Goal: Information Seeking & Learning: Learn about a topic

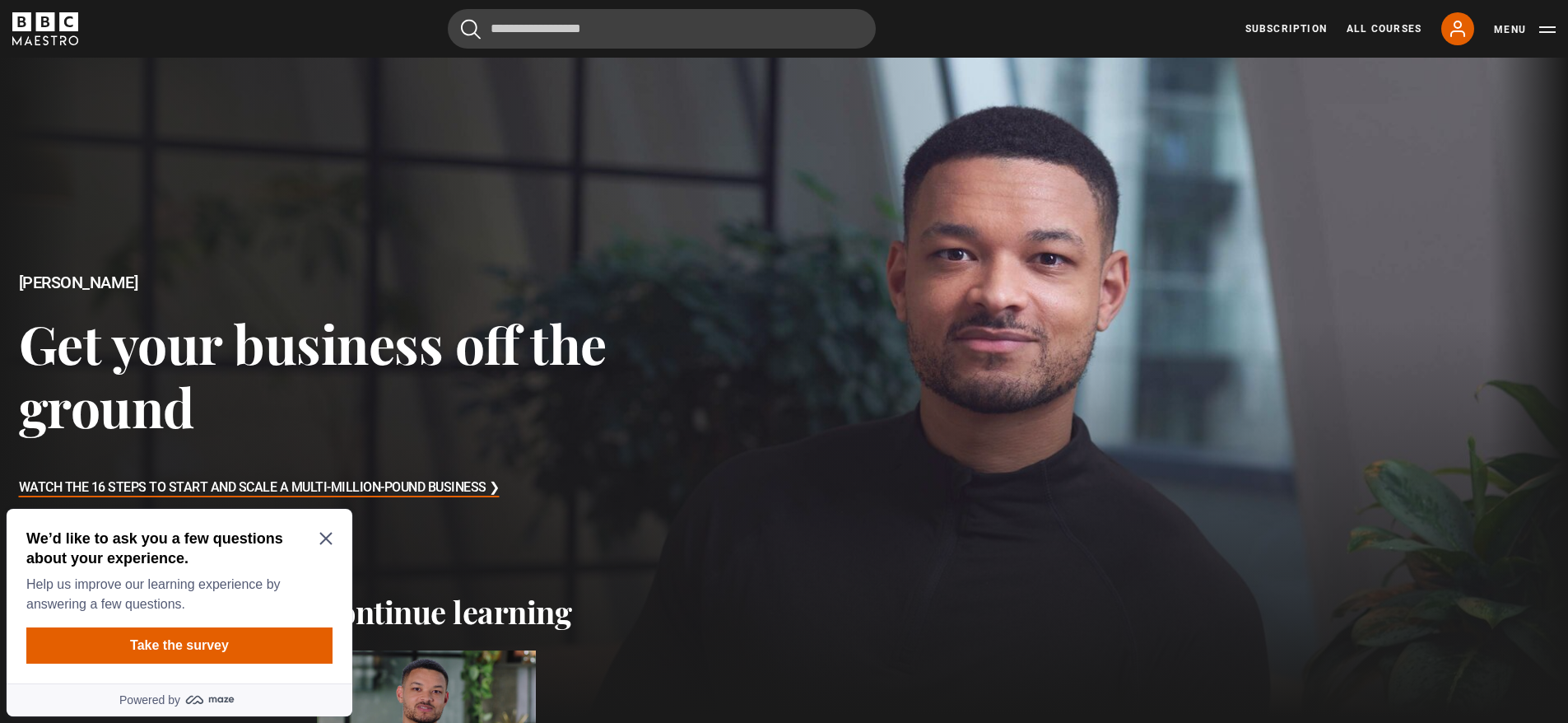
click at [327, 536] on icon "Close Maze Prompt" at bounding box center [326, 538] width 13 height 13
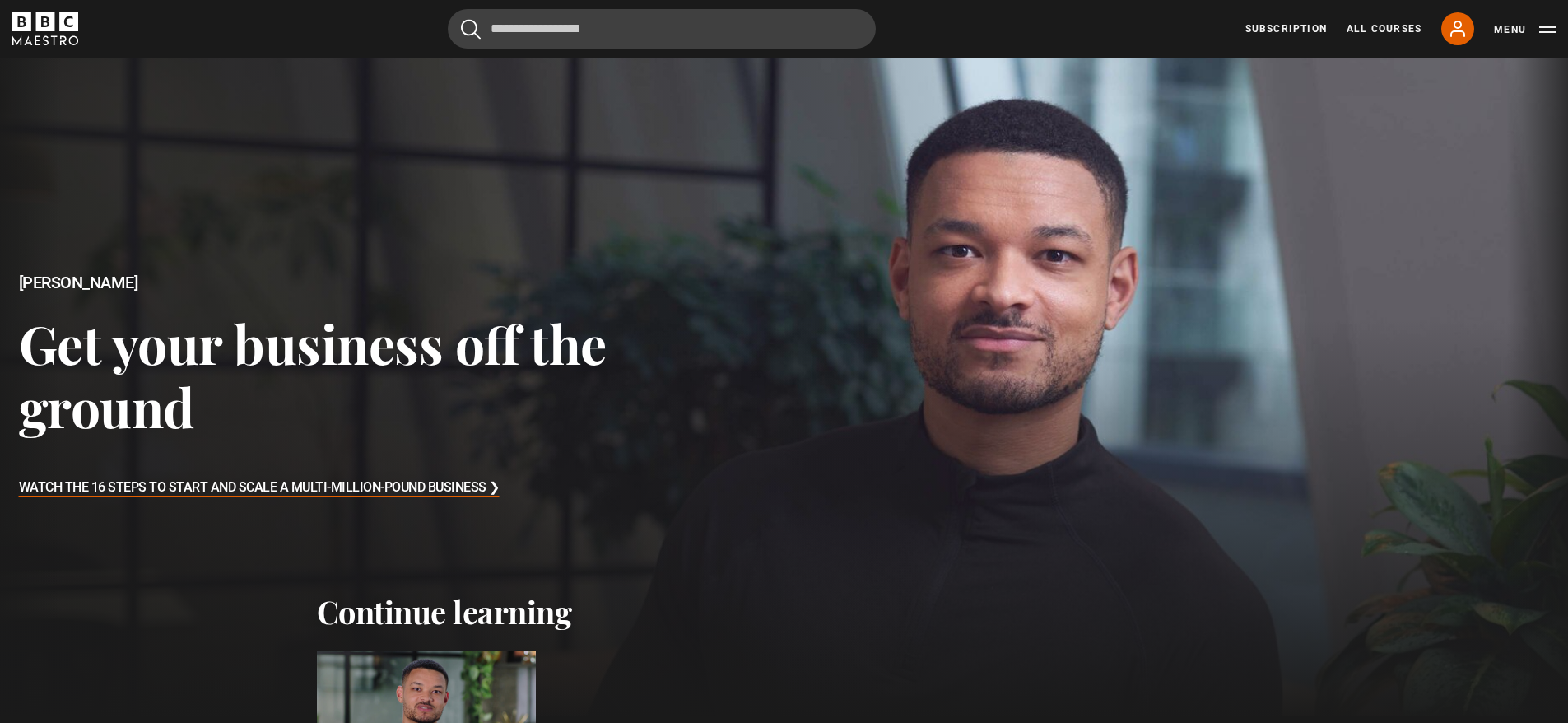
click at [606, 550] on div "Steven Bartlett Get your business off the ground Watch The 16 Steps to Start an…" at bounding box center [313, 386] width 627 height 658
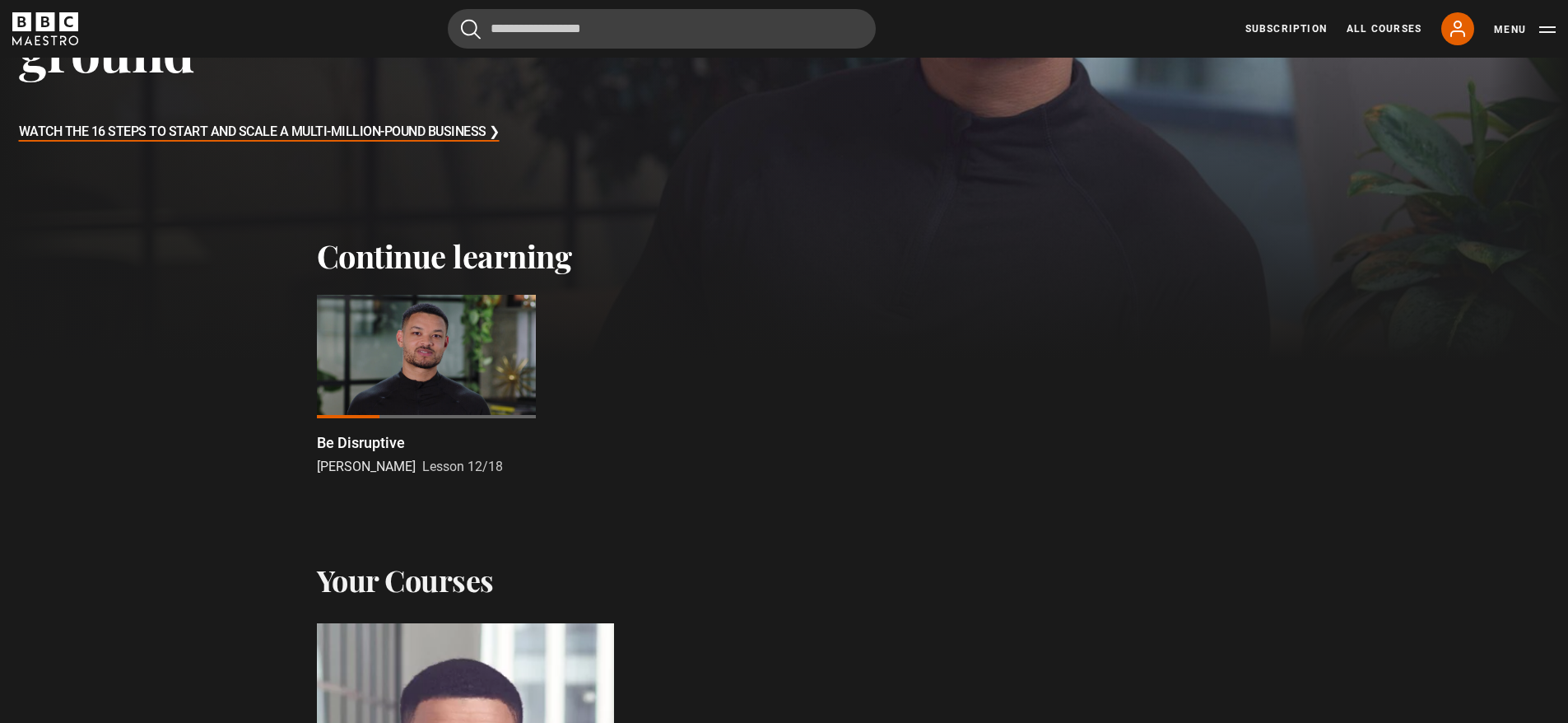
click at [421, 382] on div at bounding box center [426, 357] width 219 height 124
click at [421, 382] on div at bounding box center [426, 357] width 219 height 124
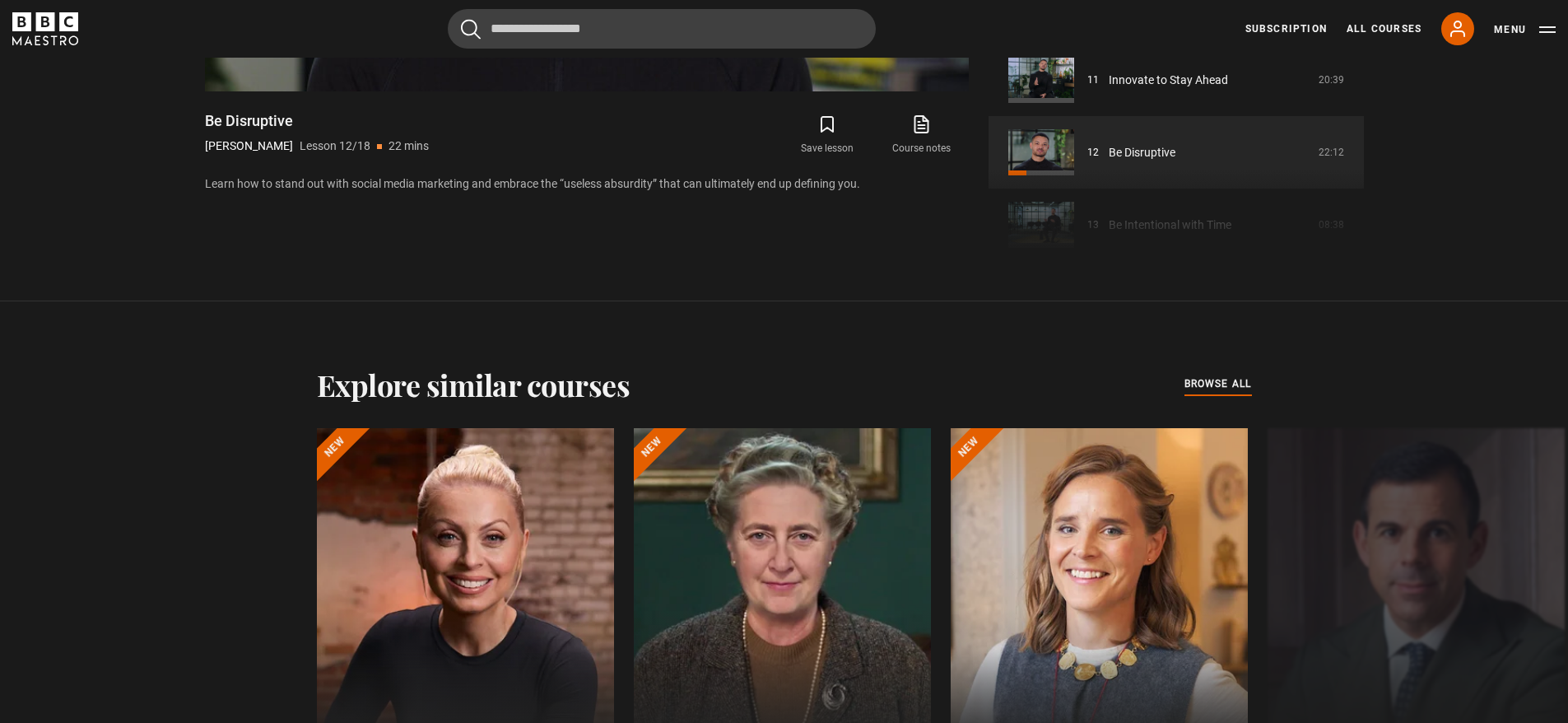
click at [587, 315] on div "Explore similar courses all browse all courses [PERSON_NAME] The Art of Influen…" at bounding box center [784, 608] width 1568 height 614
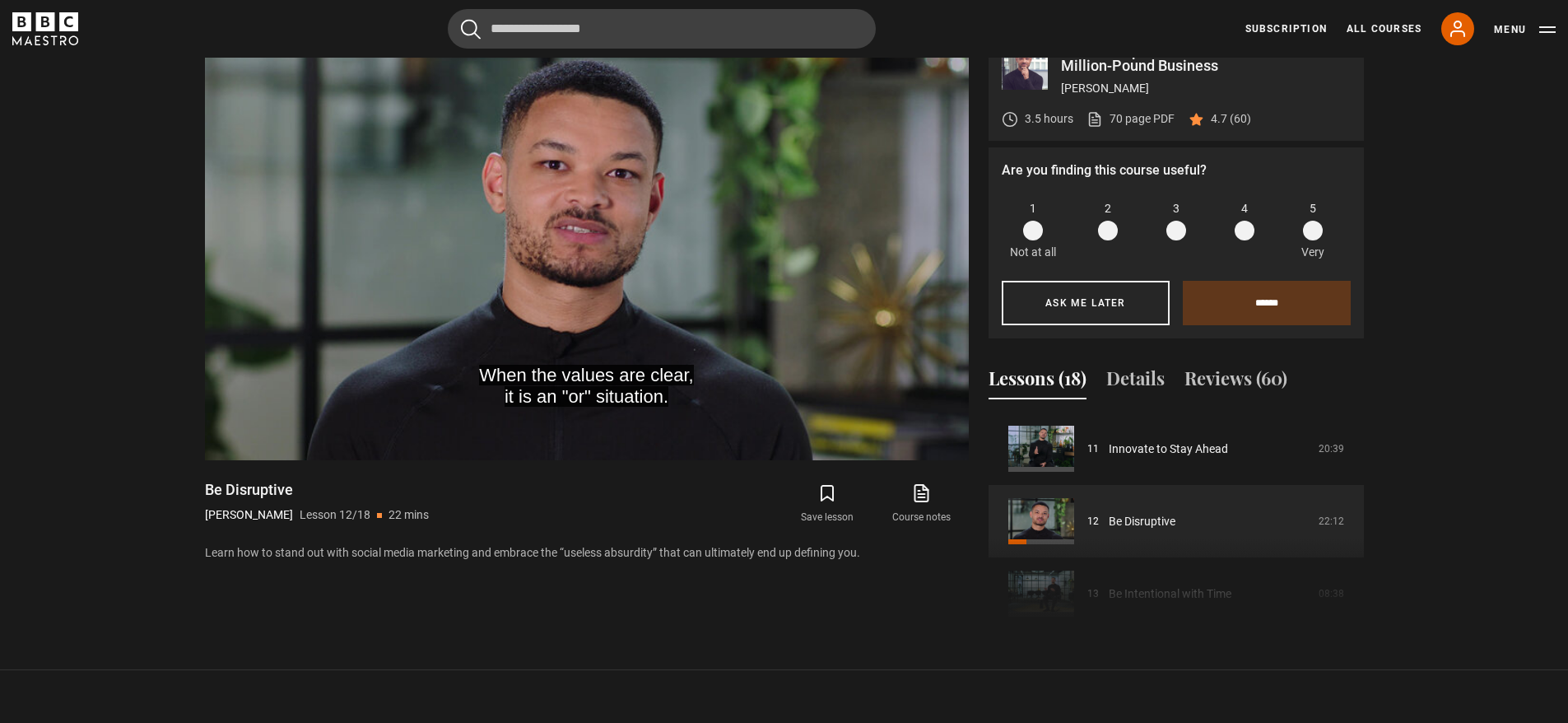
scroll to position [574, 0]
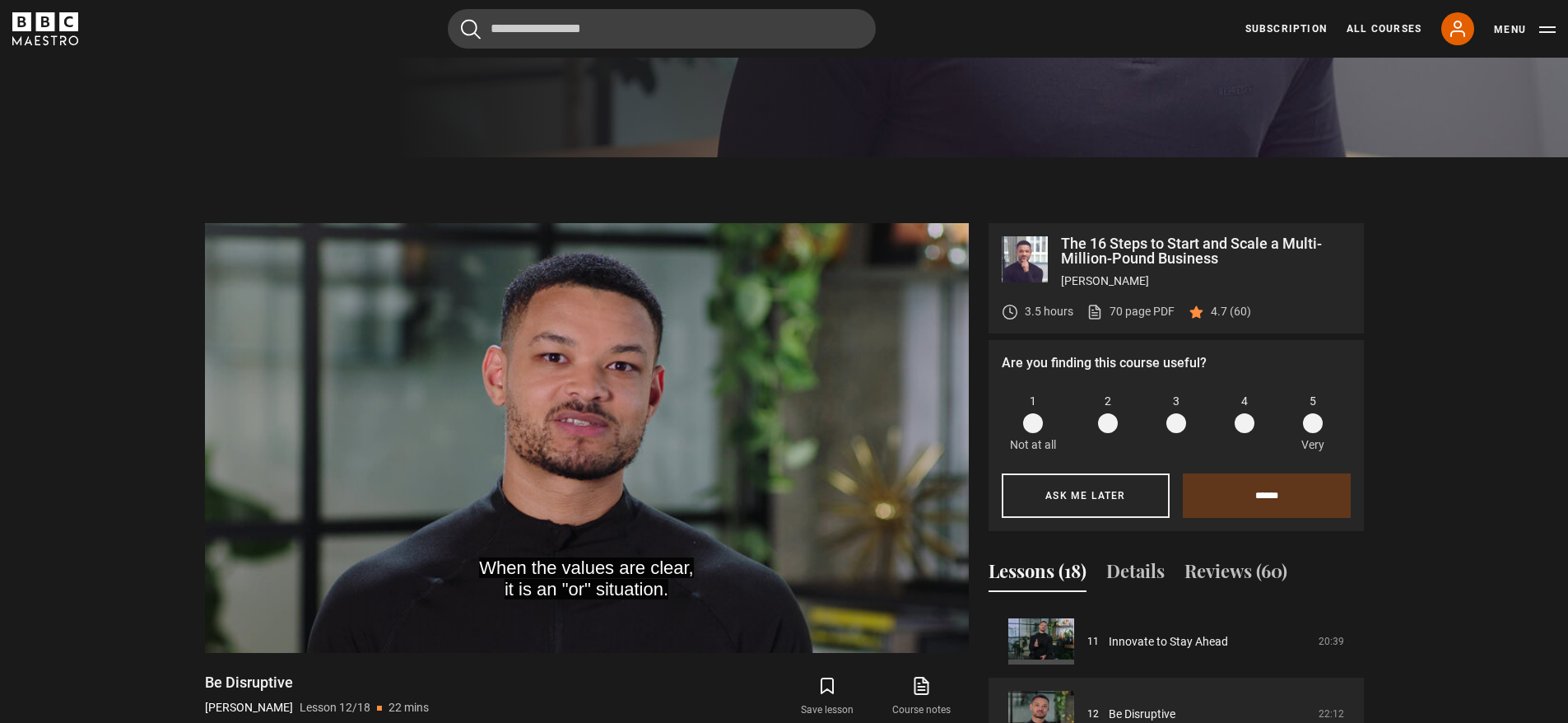
click at [587, 315] on video "Video Player" at bounding box center [586, 438] width 764 height 430
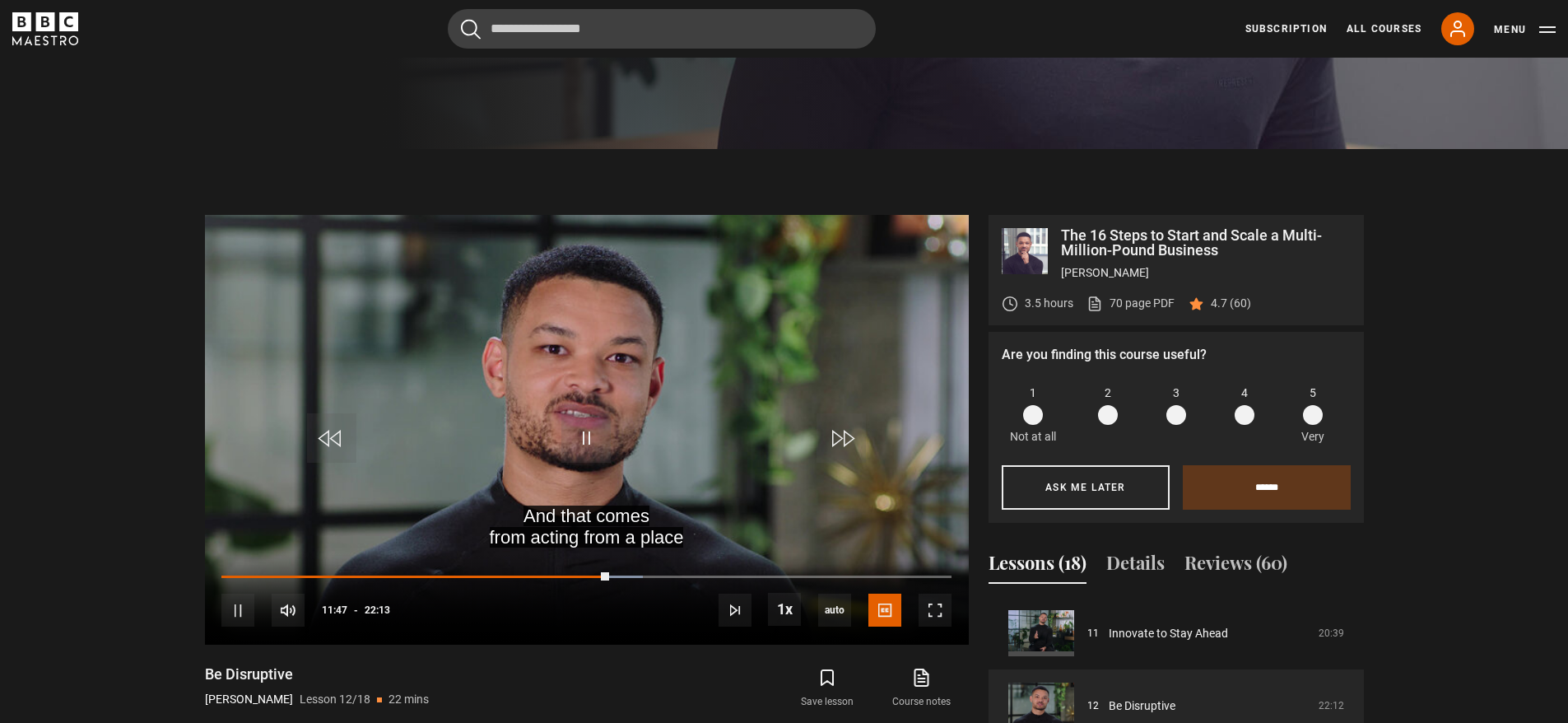
scroll to position [647, 0]
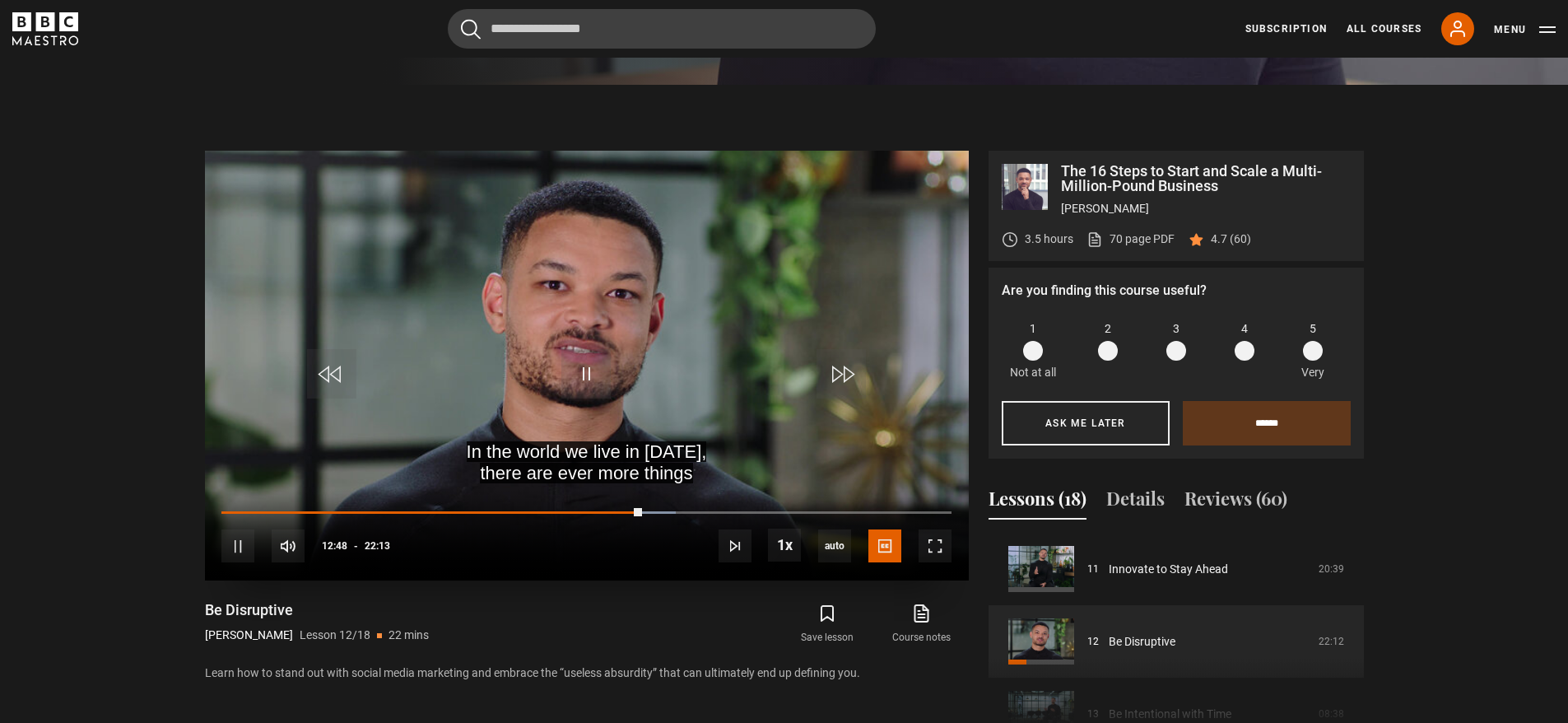
click at [615, 508] on div "10s Skip Back 10 seconds Pause 10s Skip Forward 10 seconds Loaded : 62.27% 11:5…" at bounding box center [586, 535] width 764 height 91
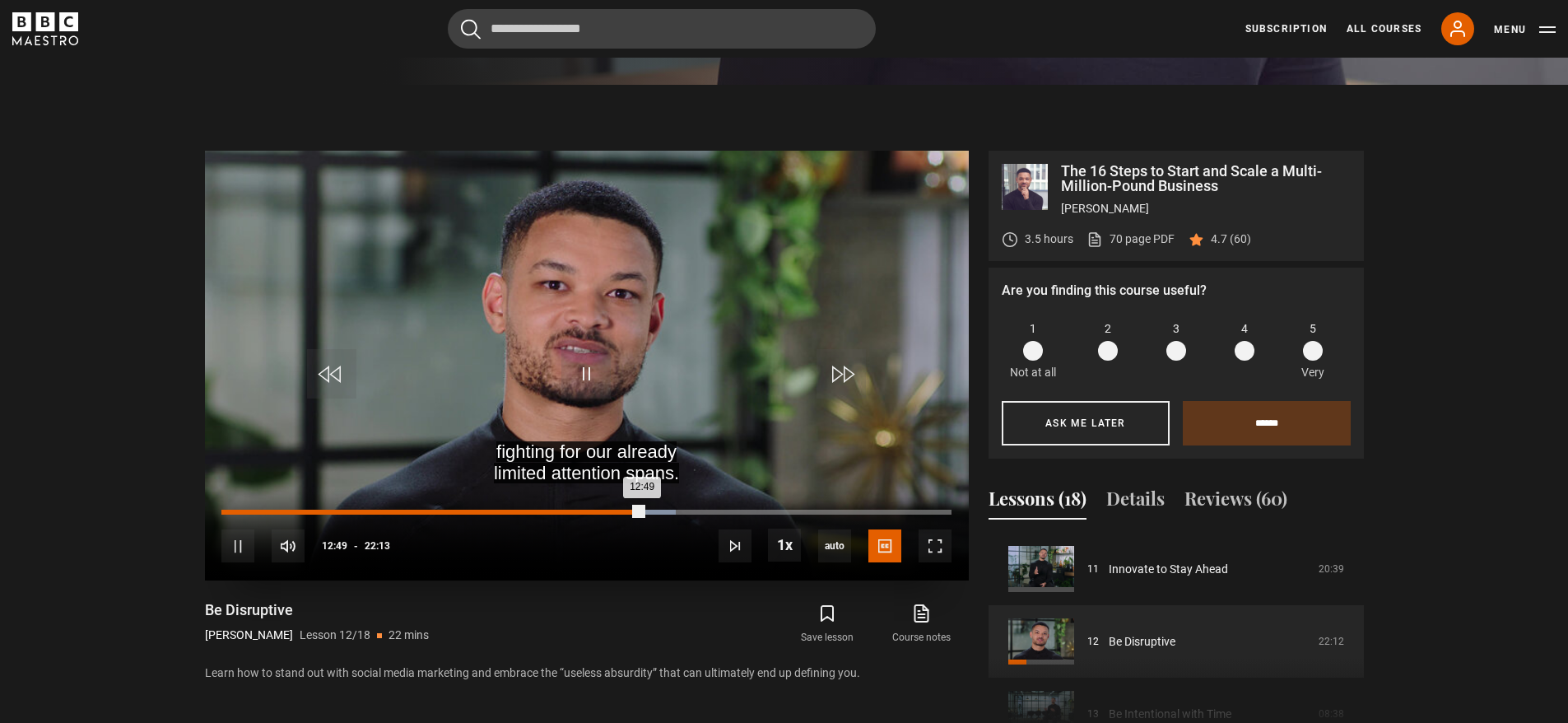
click at [606, 513] on div "Loaded : 62.27% 11:42 12:49" at bounding box center [585, 512] width 729 height 5
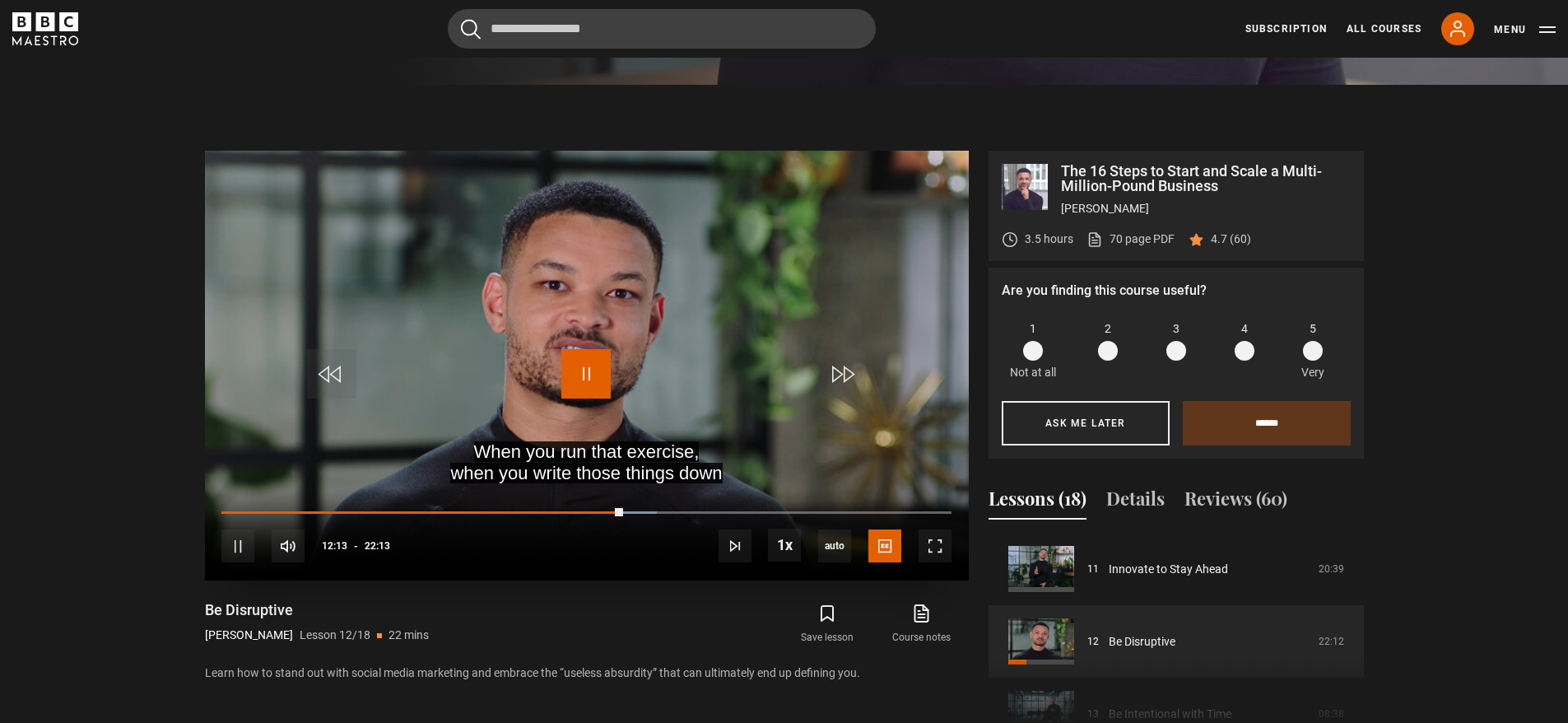
click at [593, 385] on span "Video Player" at bounding box center [586, 373] width 49 height 49
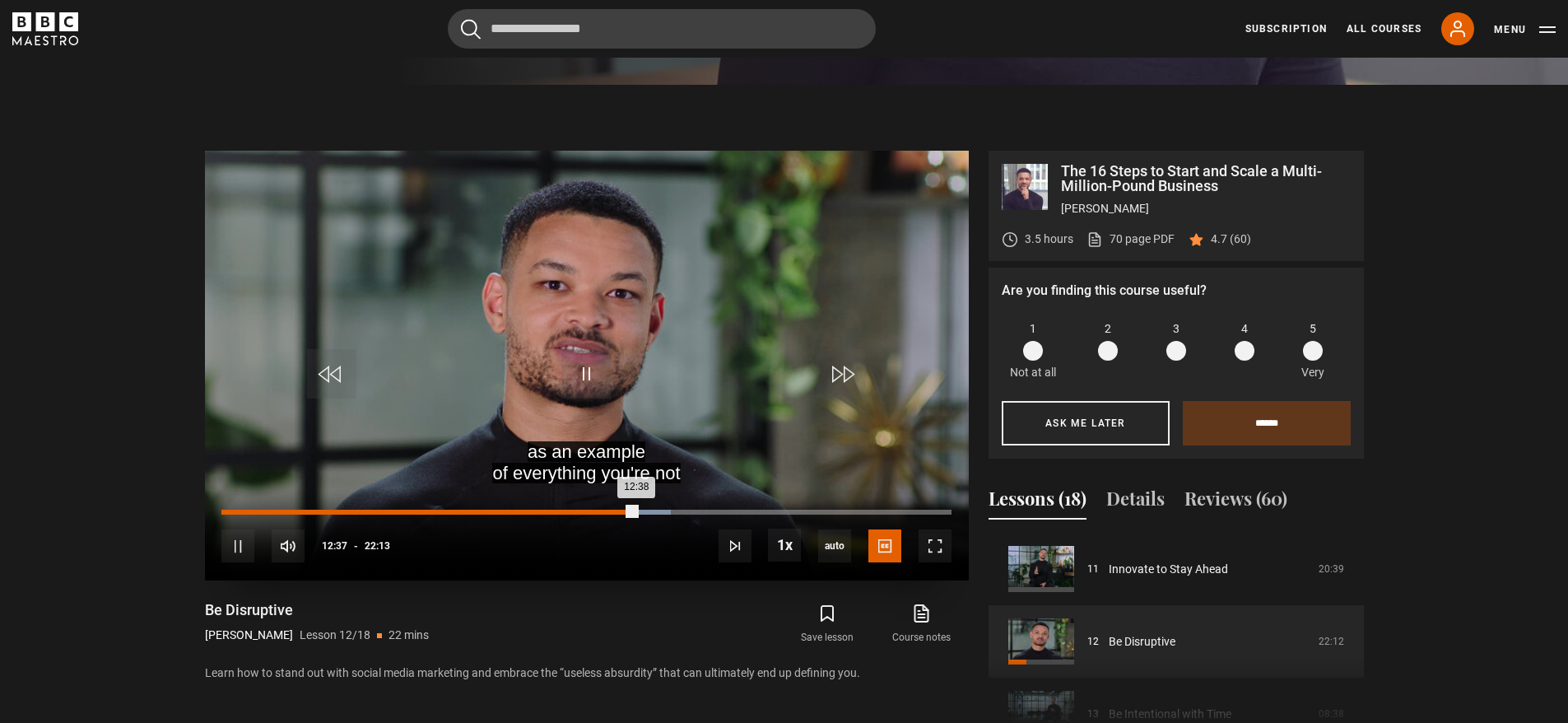
click at [616, 510] on div "Loaded : 61.52% 12:00 12:38" at bounding box center [585, 512] width 729 height 5
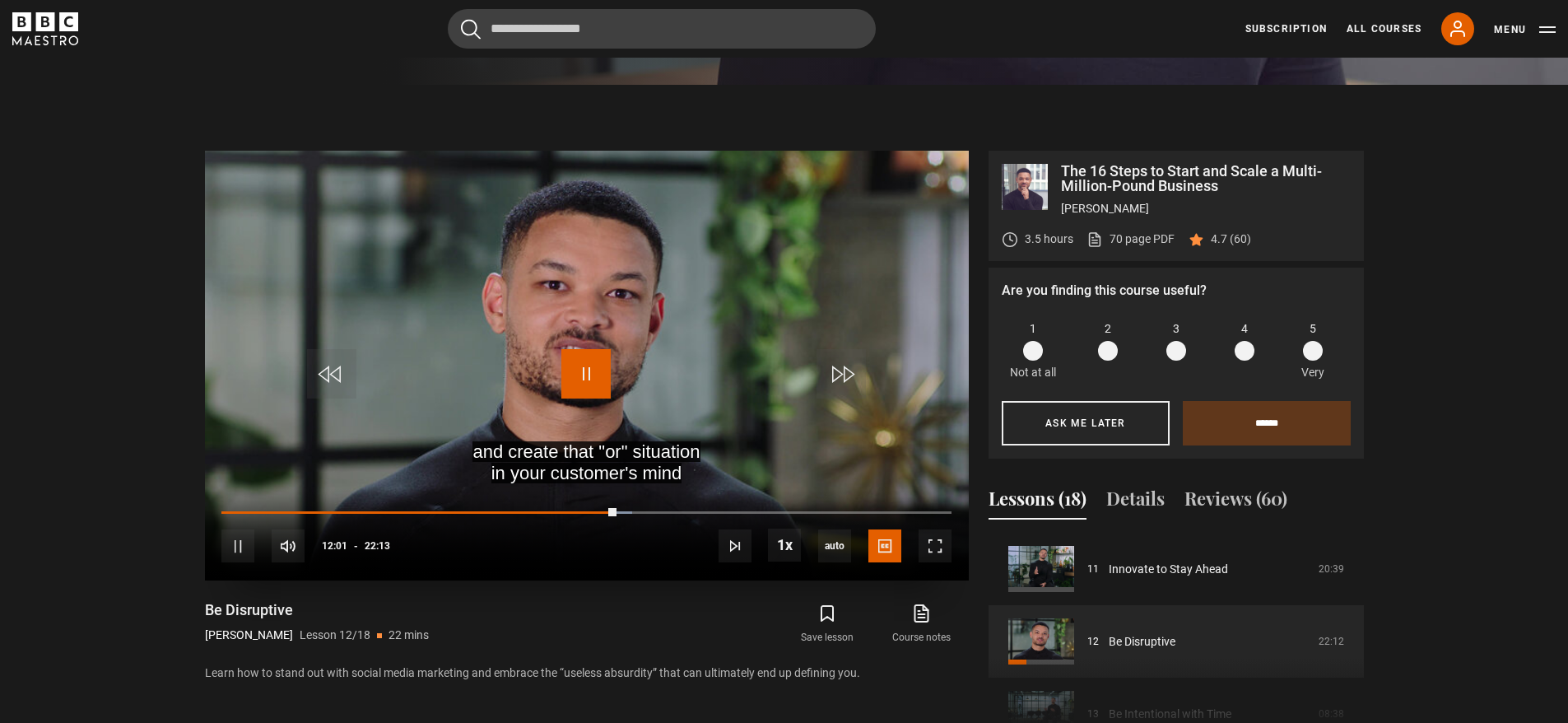
click at [604, 362] on span "Video Player" at bounding box center [586, 373] width 49 height 49
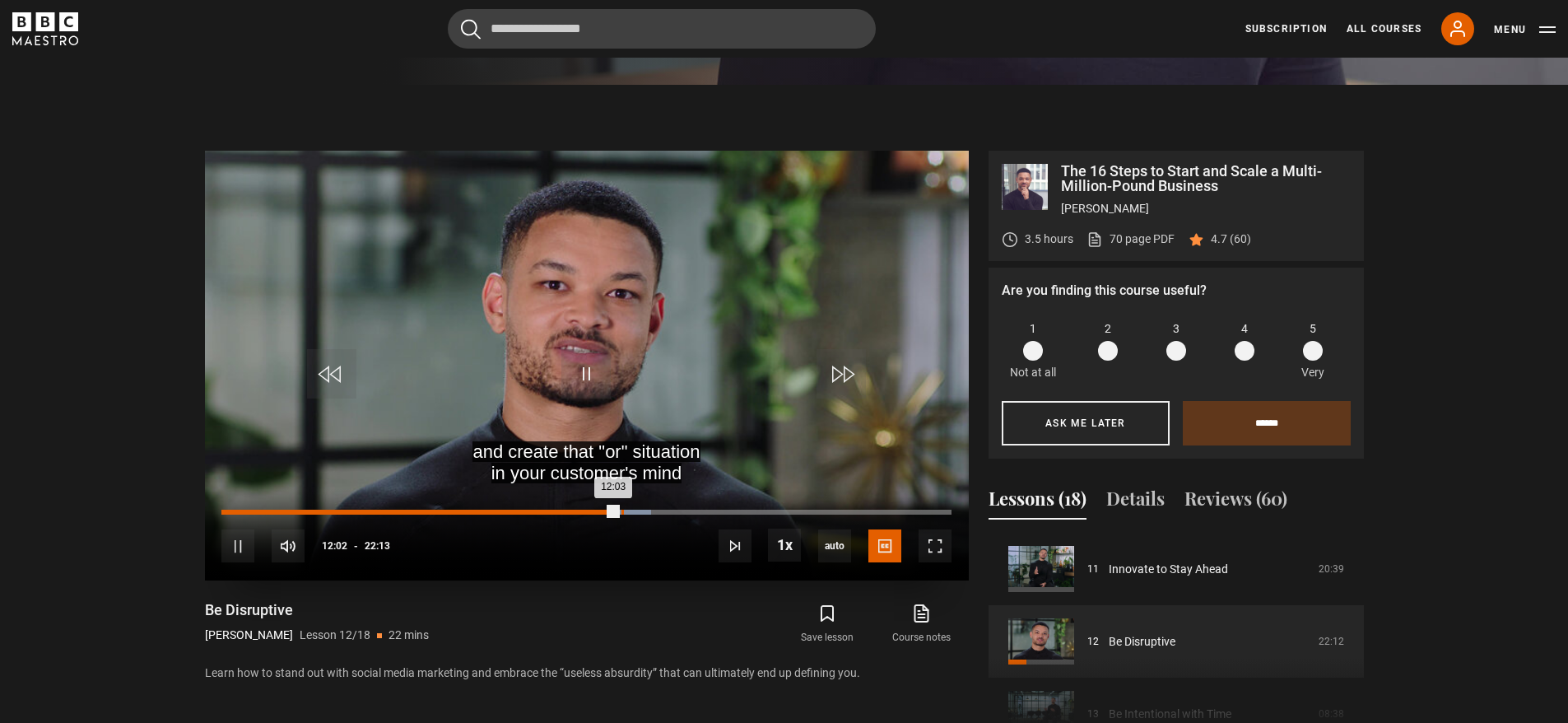
click at [622, 512] on div "Loaded : 58.89% 12:11 12:03" at bounding box center [585, 512] width 729 height 5
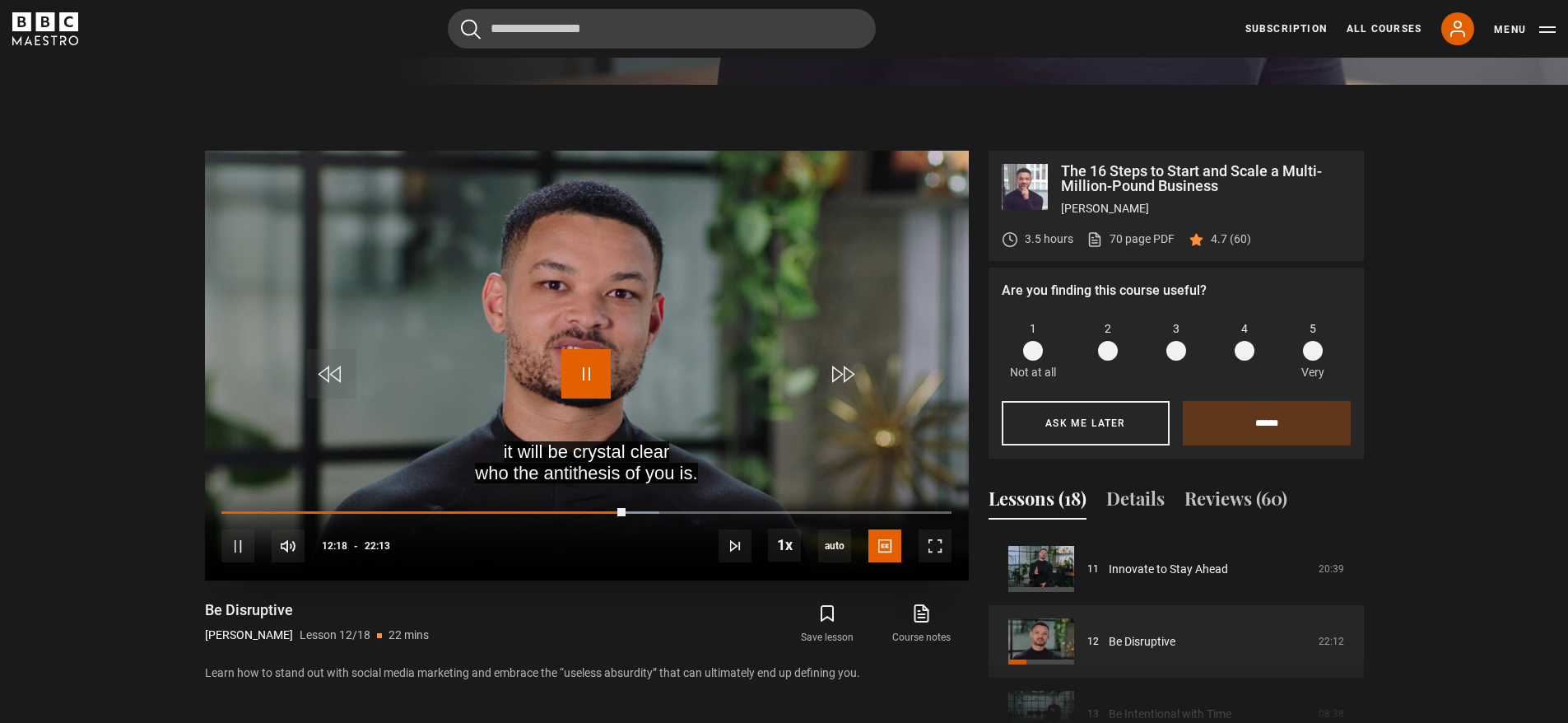
click at [588, 372] on span "Video Player" at bounding box center [586, 373] width 49 height 49
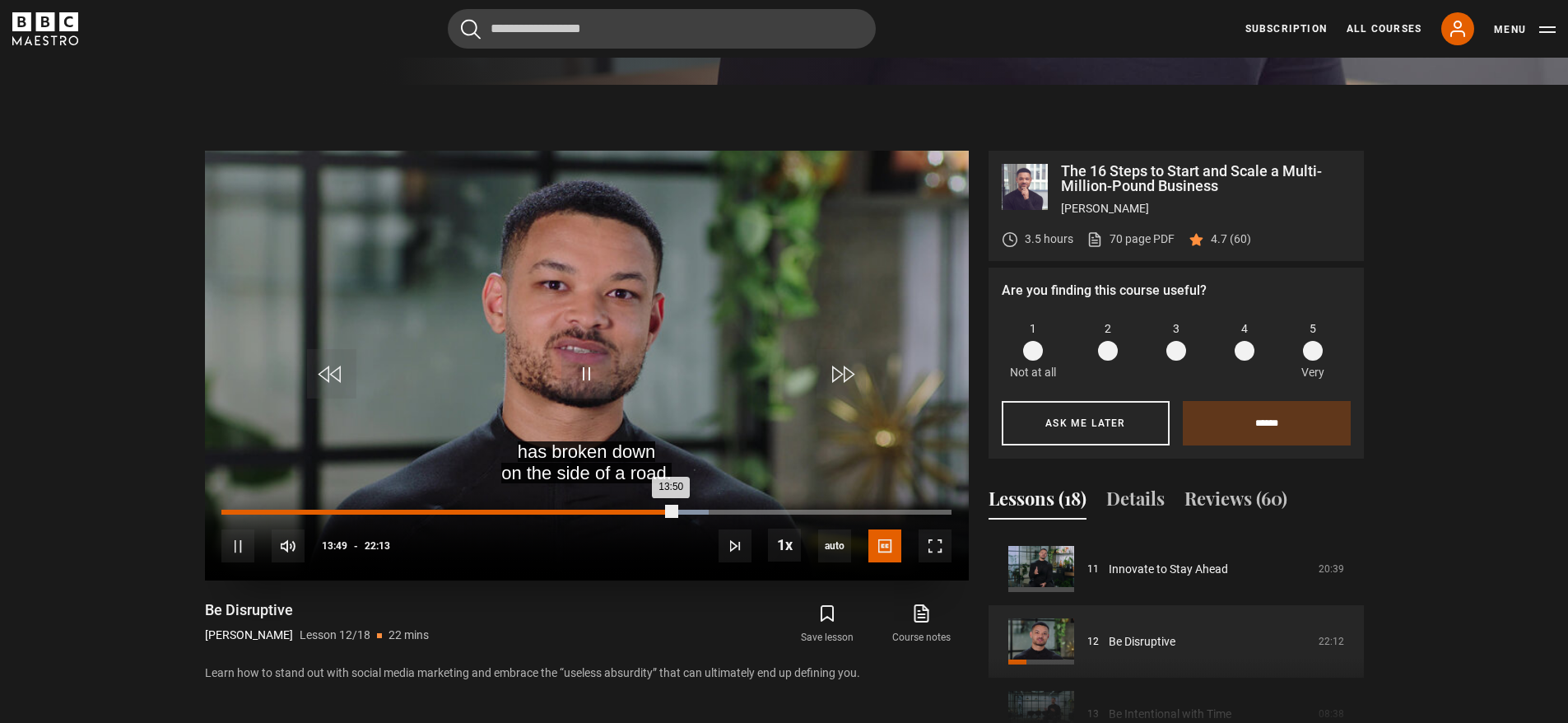
click at [640, 512] on div "Loaded : 66.77% 12:44 13:50" at bounding box center [585, 512] width 729 height 5
click at [648, 511] on div "12:59" at bounding box center [649, 512] width 3 height 5
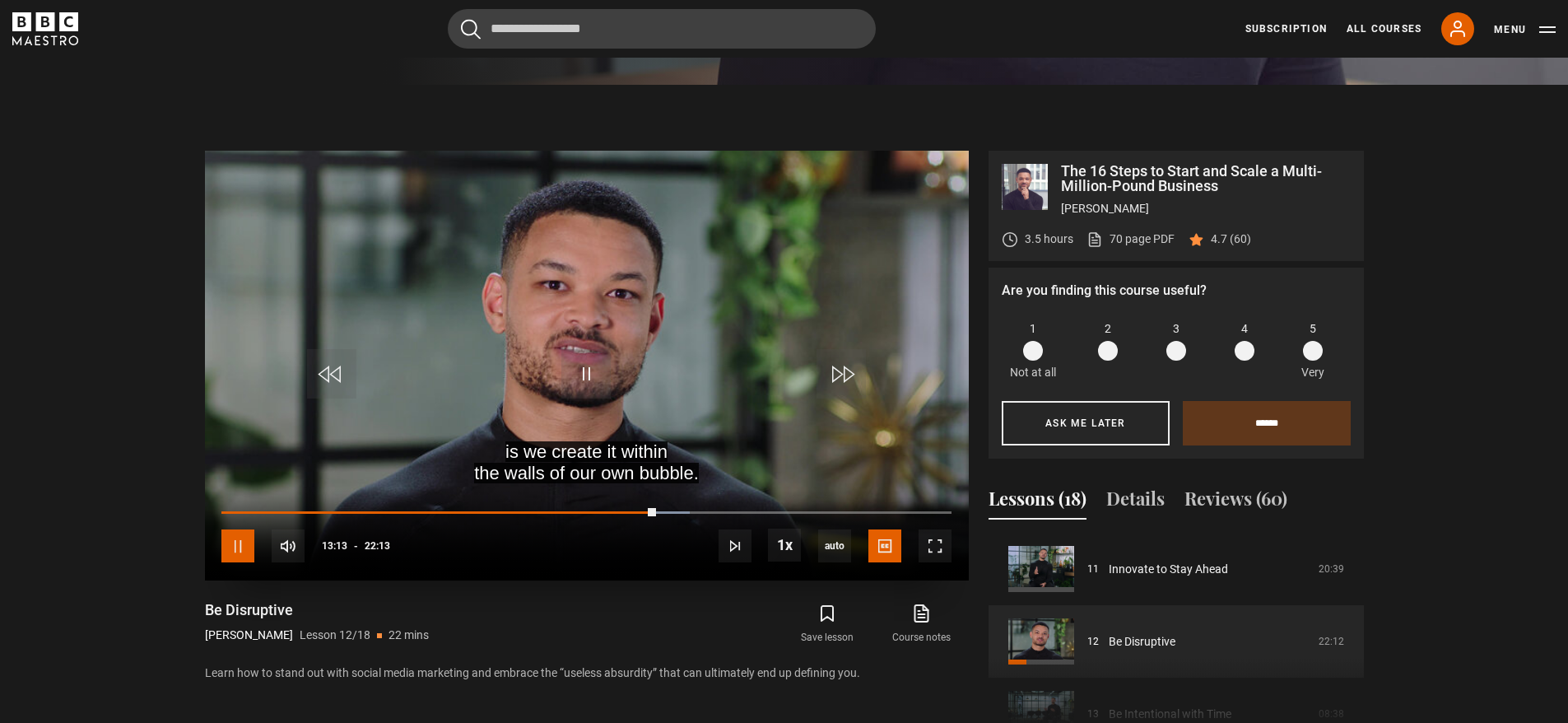
click at [231, 550] on span "Video Player" at bounding box center [238, 545] width 33 height 33
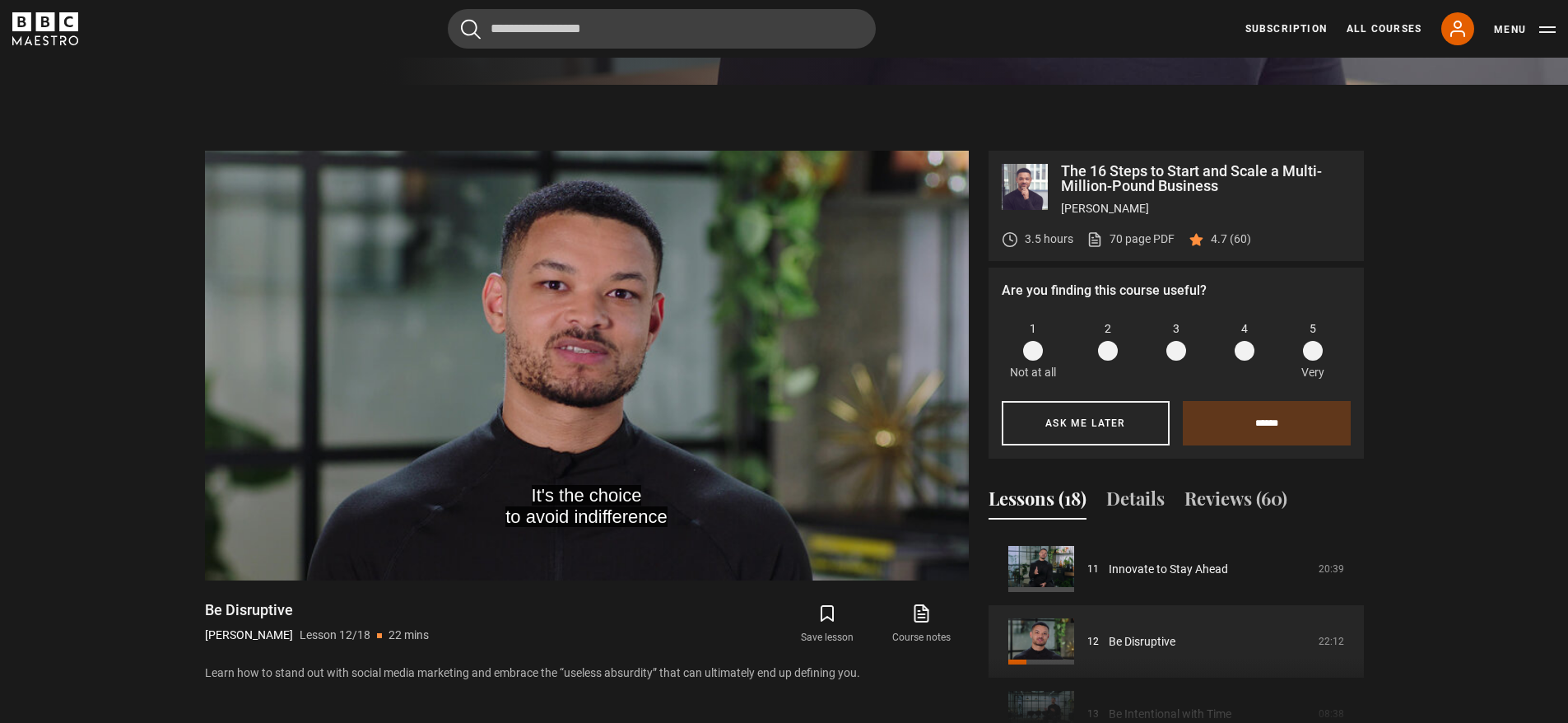
scroll to position [649, 0]
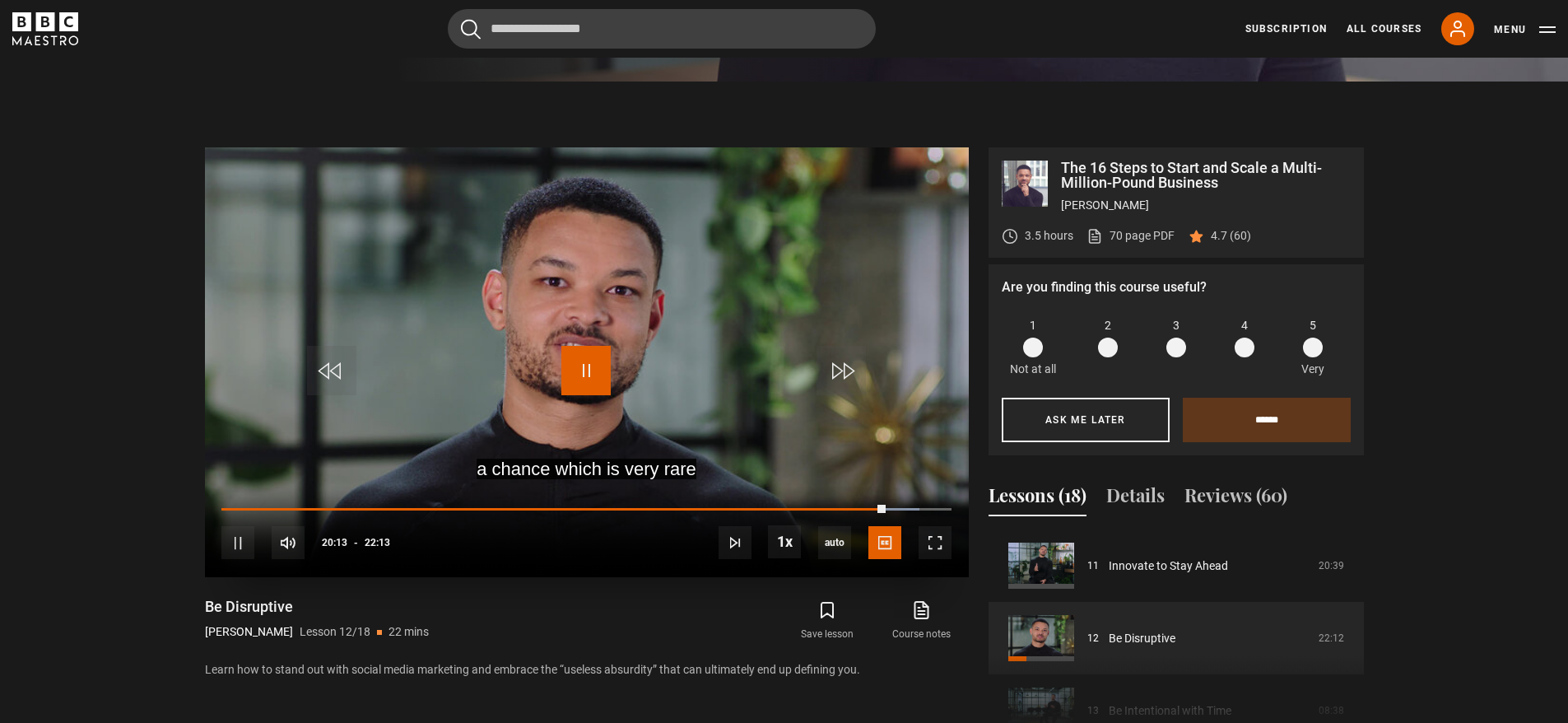
click at [575, 382] on span "Video Player" at bounding box center [586, 371] width 49 height 49
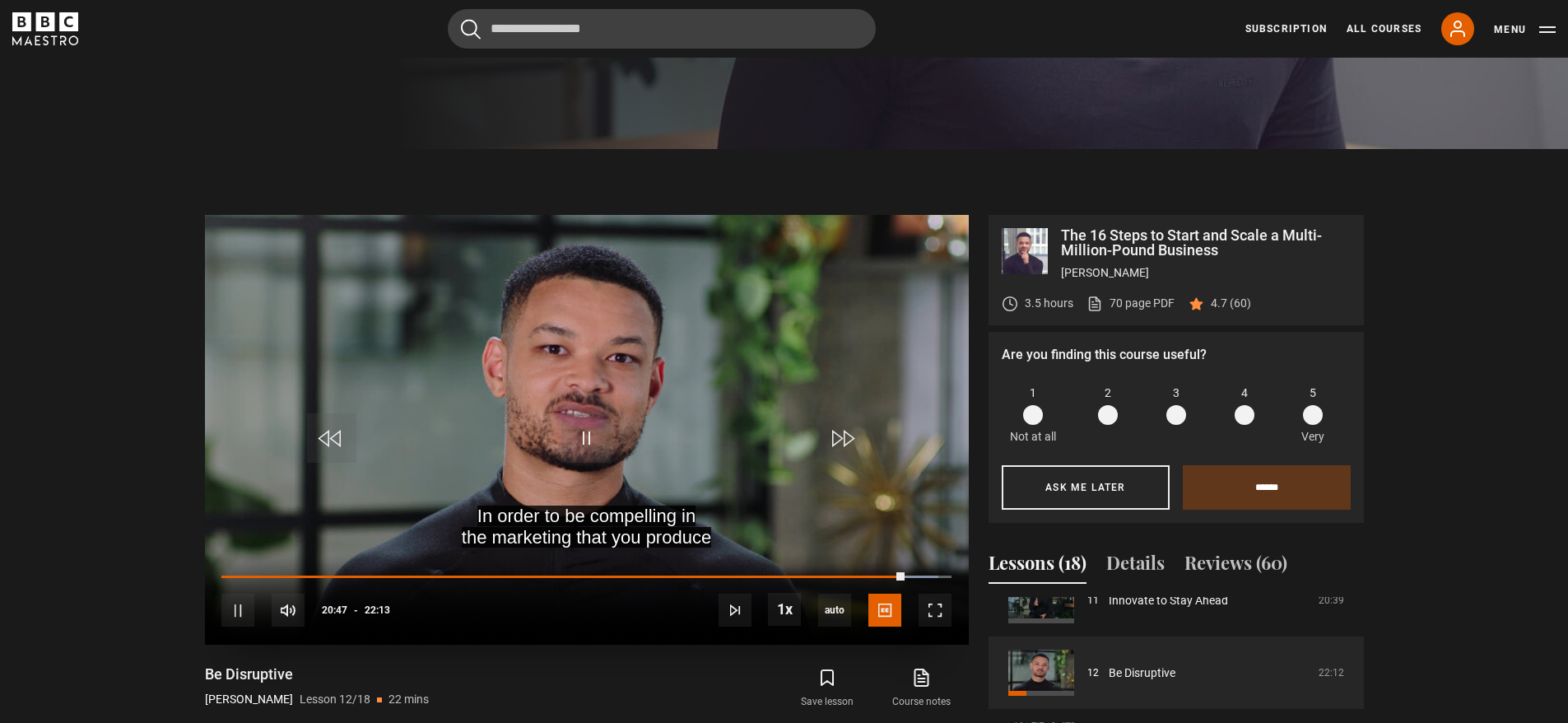
scroll to position [590, 0]
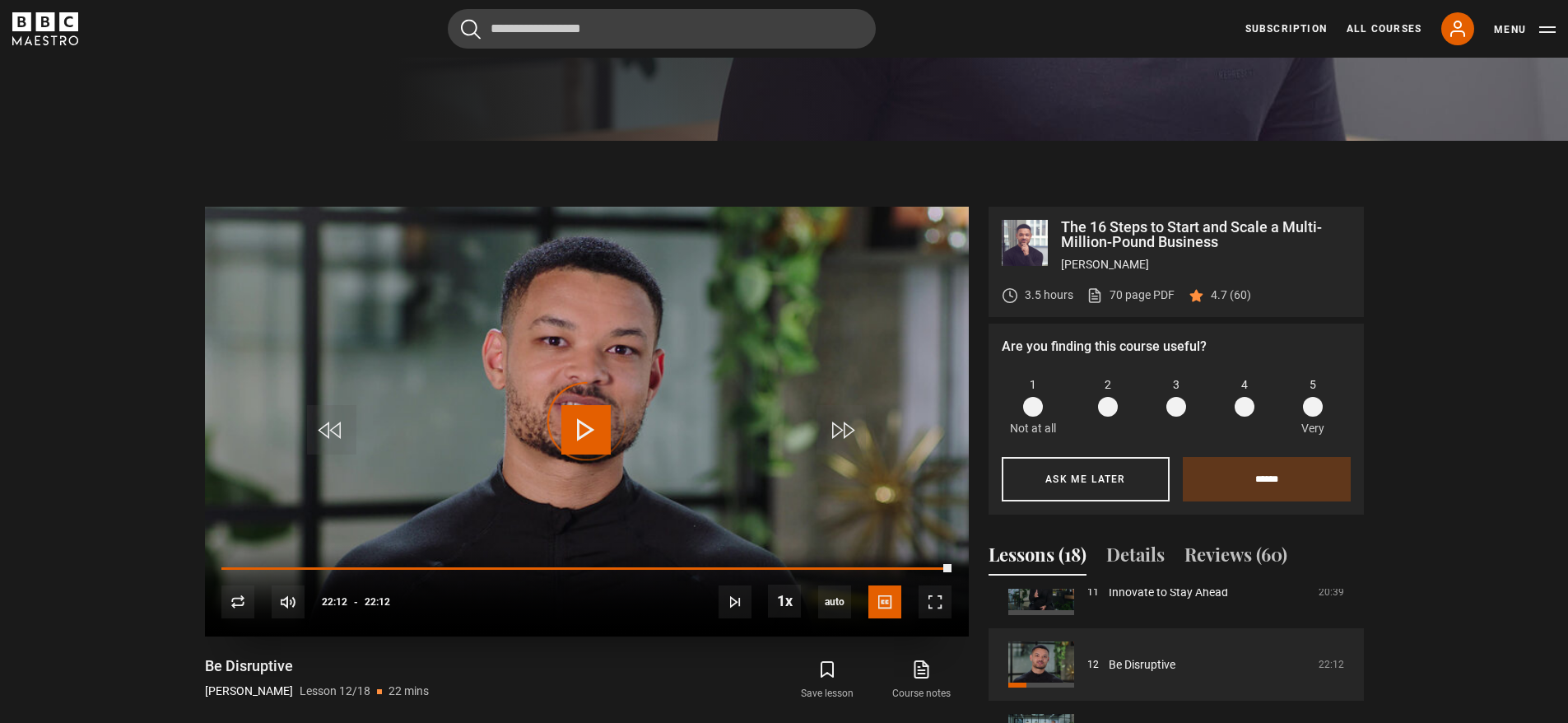
click at [581, 428] on div "Video Player is loading." at bounding box center [586, 422] width 82 height 82
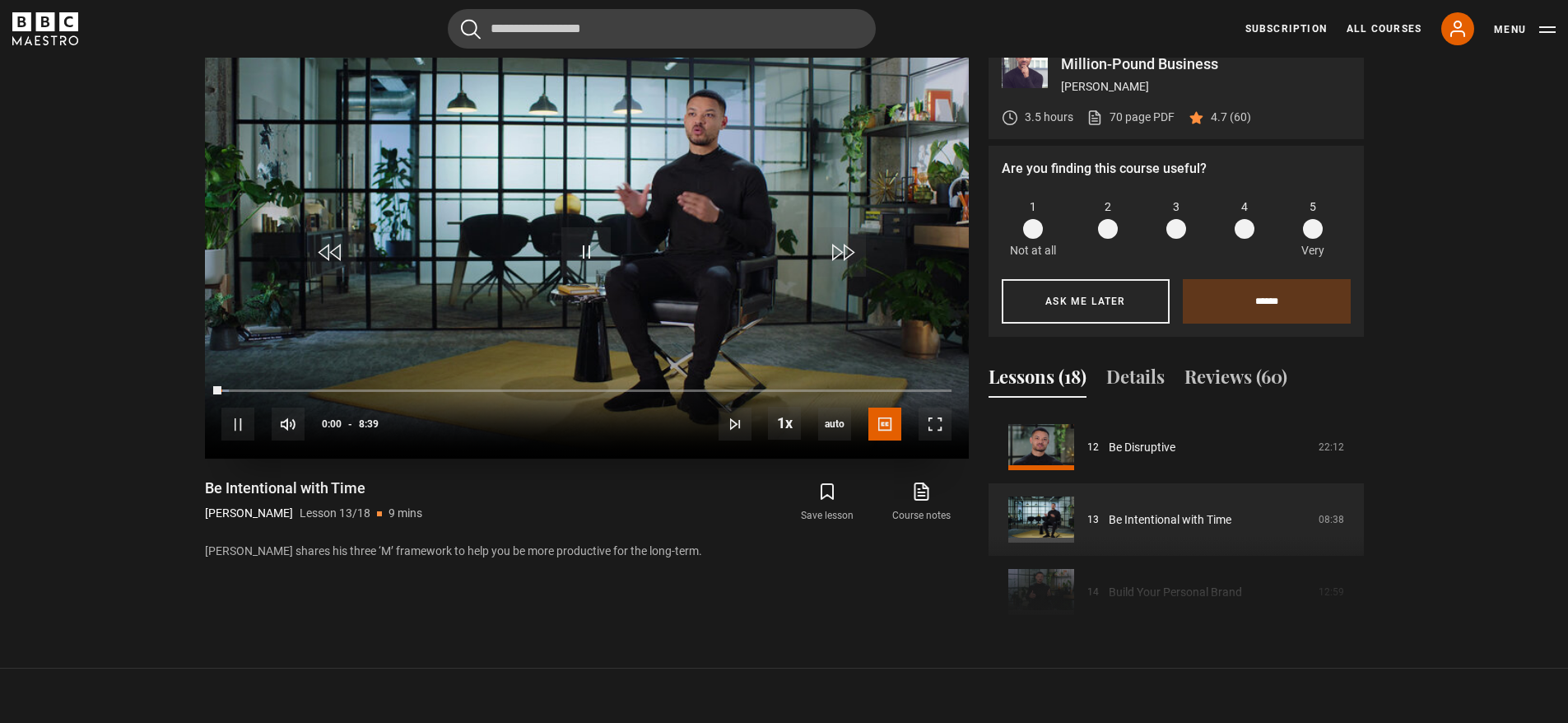
scroll to position [767, 0]
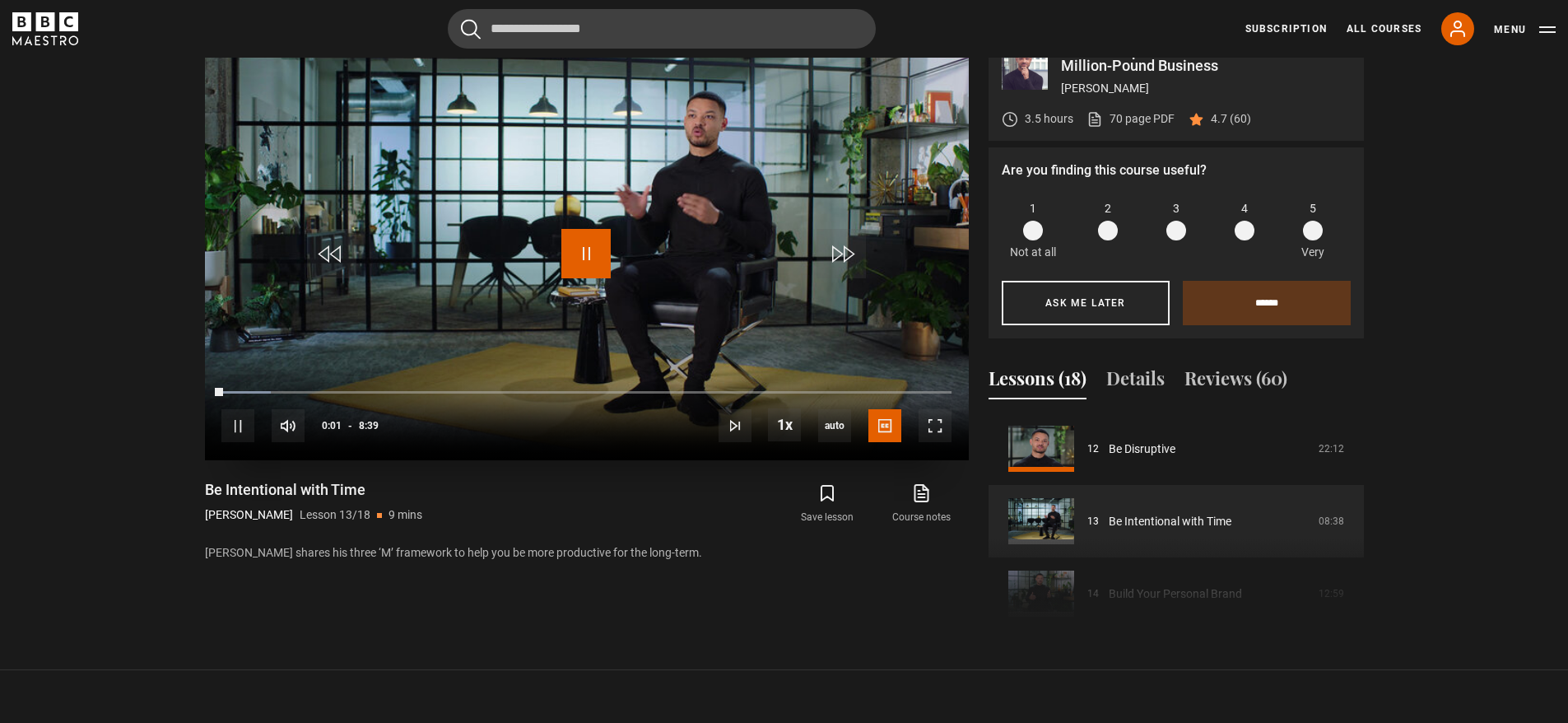
click at [578, 261] on span "Video Player" at bounding box center [586, 253] width 49 height 49
